Goal: Book appointment/travel/reservation

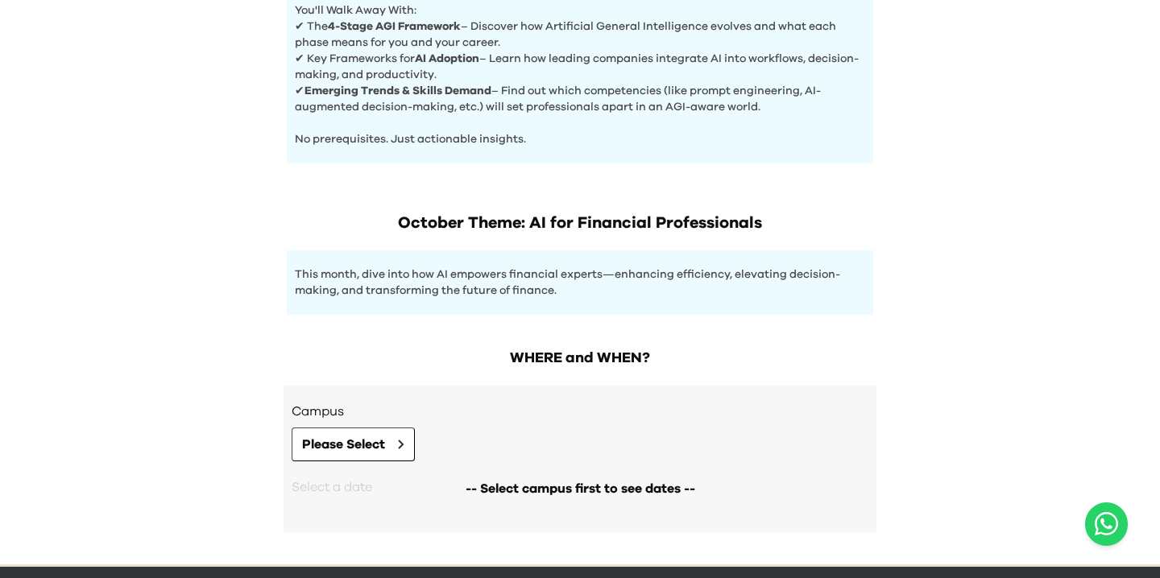
scroll to position [761, 0]
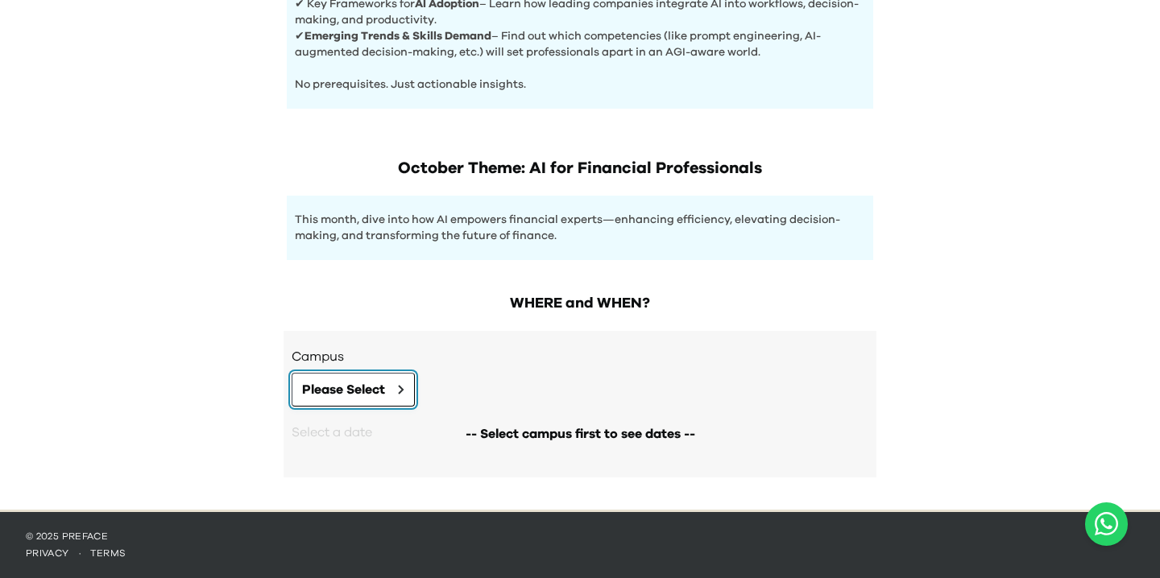
click at [384, 391] on span "Please Select" at bounding box center [343, 389] width 83 height 19
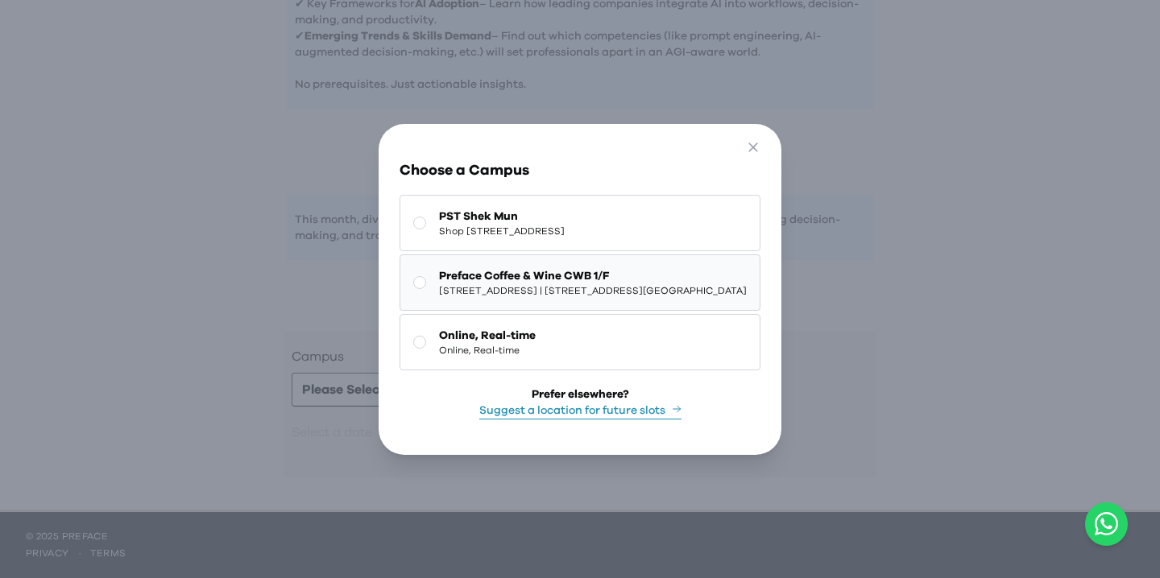
click at [449, 292] on span "1/F, The Sharp, 11 Sharp Street East, Causeway Bay | 銅鑼灣霎東街11號The Sharp 1樓" at bounding box center [593, 290] width 308 height 13
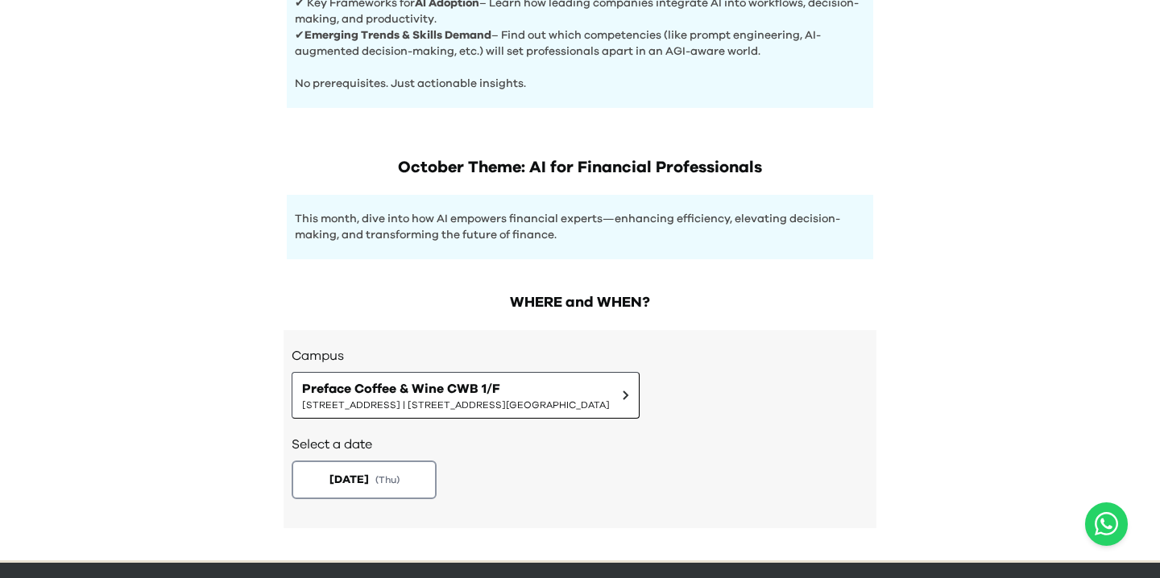
scroll to position [813, 0]
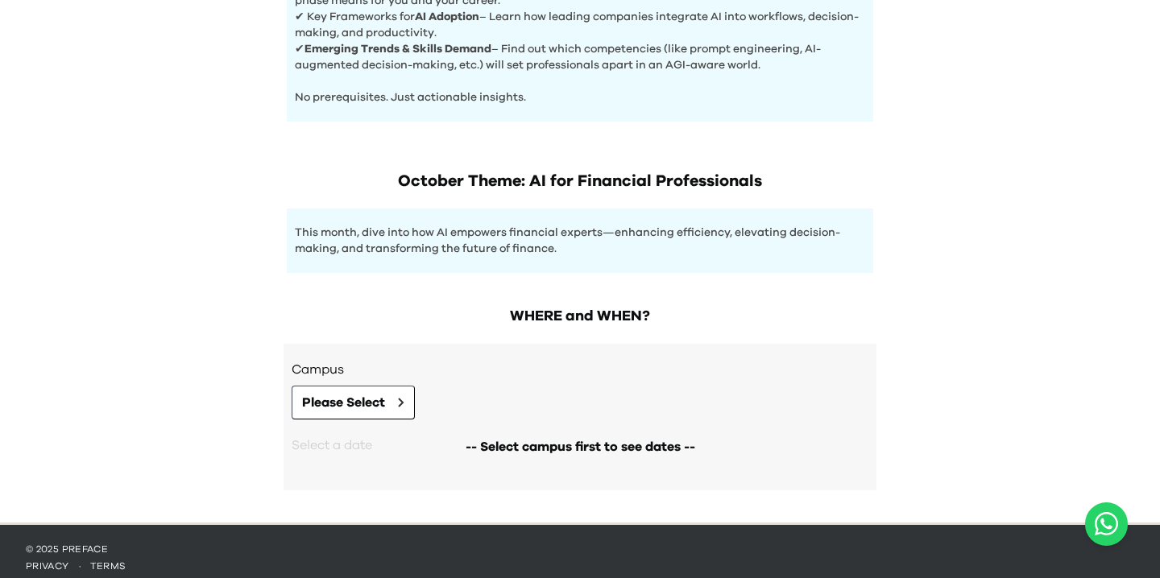
scroll to position [761, 0]
